Goal: Transaction & Acquisition: Purchase product/service

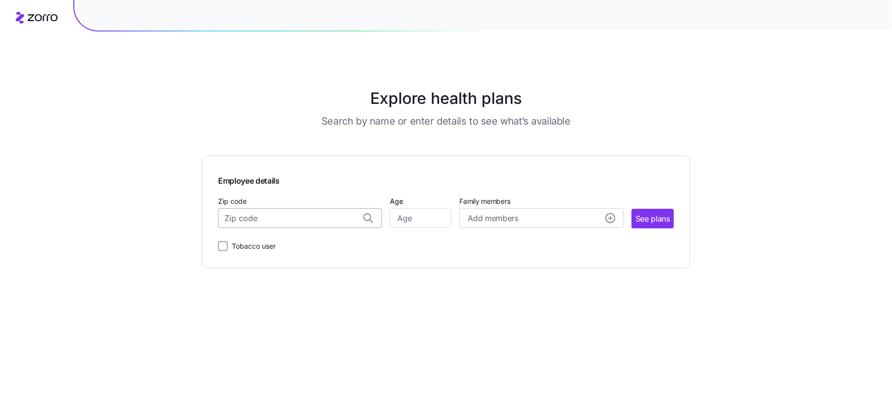
click at [298, 220] on input "Zip code" at bounding box center [300, 218] width 164 height 20
type input "65721"
click at [406, 222] on input "Age" at bounding box center [421, 218] width 62 height 20
click at [320, 224] on input "Zip code" at bounding box center [300, 218] width 164 height 20
click at [309, 243] on span "65721, Greene County, MO" at bounding box center [298, 244] width 138 height 12
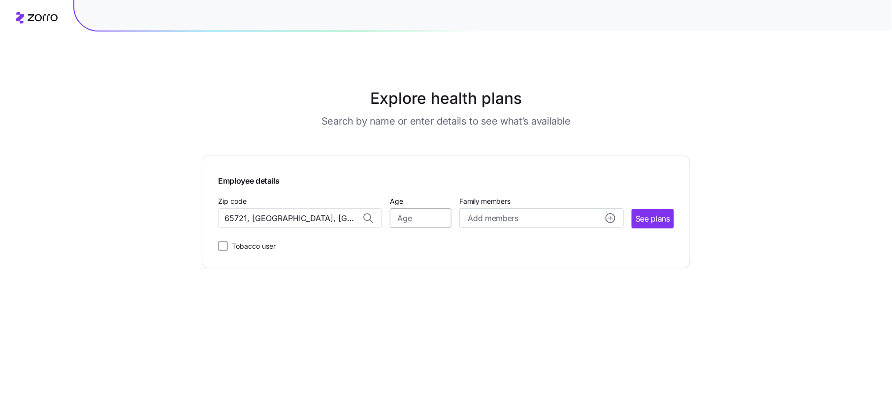
type input "65721, Greene County, MO"
click at [420, 223] on input "Age" at bounding box center [421, 218] width 62 height 20
type input "27"
click at [524, 220] on div "Add members" at bounding box center [541, 218] width 147 height 12
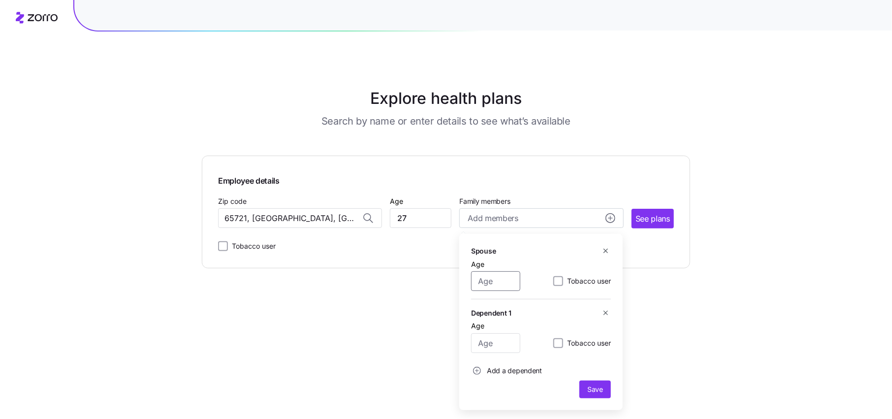
click at [496, 286] on input "Age" at bounding box center [495, 281] width 49 height 20
type input "29"
click at [496, 346] on input "Age" at bounding box center [495, 343] width 49 height 20
type input "1"
click at [645, 226] on button "See plans" at bounding box center [652, 219] width 42 height 20
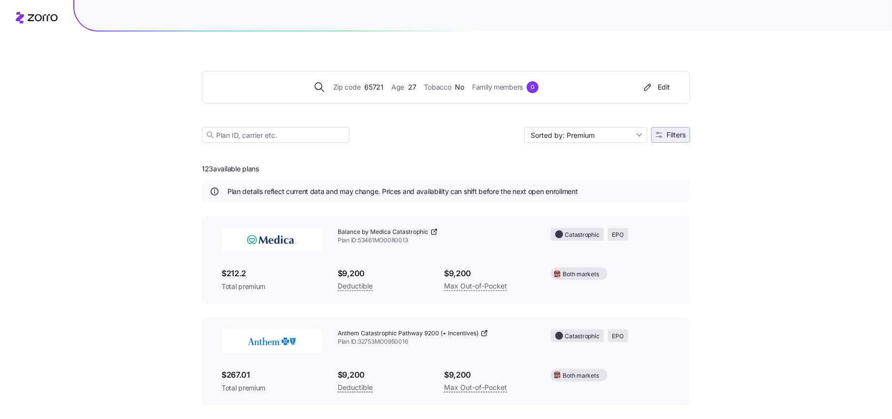
click at [672, 133] on span "Filters" at bounding box center [675, 134] width 19 height 7
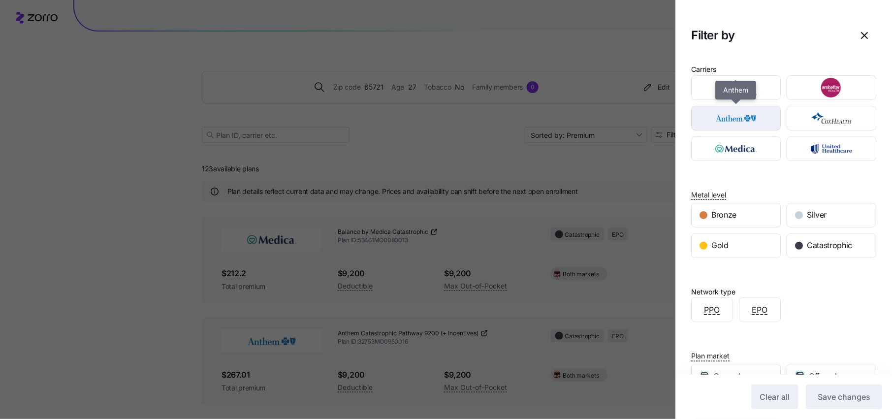
click at [736, 125] on img "button" at bounding box center [736, 118] width 72 height 20
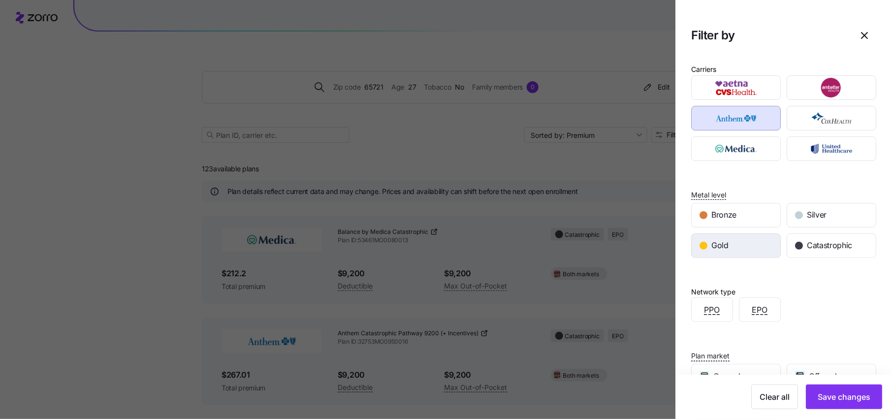
click at [727, 244] on span "Gold" at bounding box center [719, 245] width 17 height 12
click at [849, 391] on span "Save changes" at bounding box center [843, 397] width 53 height 12
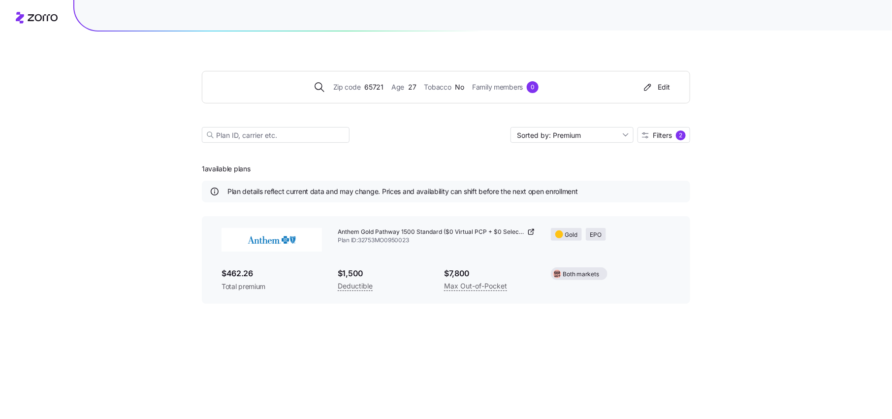
click at [529, 231] on icon at bounding box center [531, 232] width 8 height 8
